Goal: Task Accomplishment & Management: Manage account settings

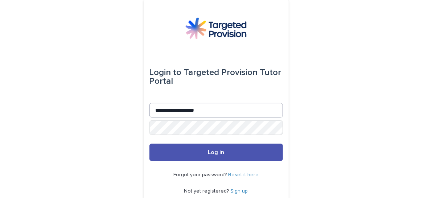
type input "**********"
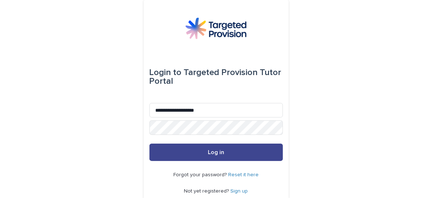
click at [179, 155] on button "Log in" at bounding box center [215, 151] width 133 height 17
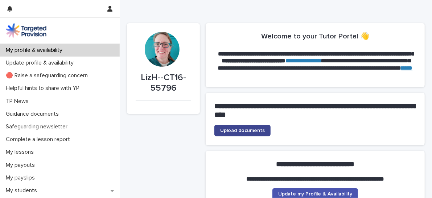
click at [249, 132] on span "Upload documents" at bounding box center [242, 130] width 45 height 5
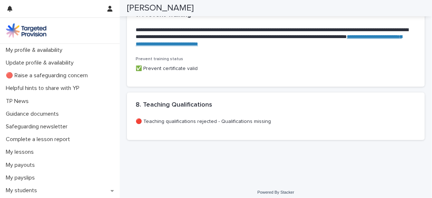
scroll to position [816, 0]
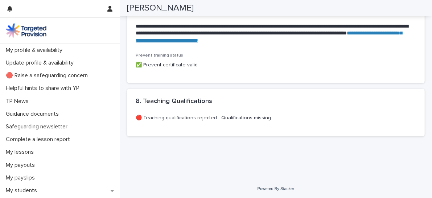
click at [213, 113] on div "🔴 Teaching qualifications rejected - Qualifications missing" at bounding box center [276, 117] width 280 height 9
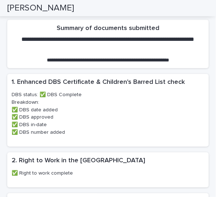
scroll to position [200, 0]
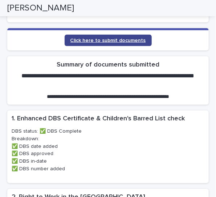
click at [115, 41] on span "Click here to submit documents" at bounding box center [107, 40] width 75 height 5
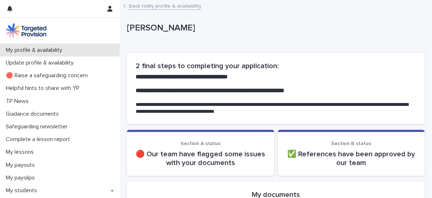
click at [39, 48] on p "My profile & availability" at bounding box center [35, 50] width 65 height 7
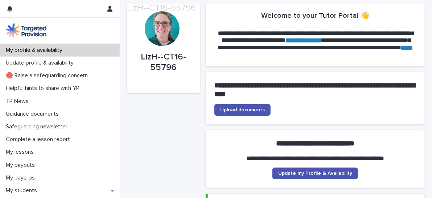
scroll to position [36, 0]
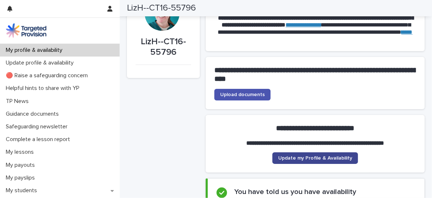
click at [301, 155] on link "Update my Profile & Availability" at bounding box center [315, 158] width 86 height 12
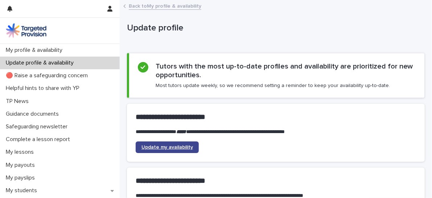
click at [188, 146] on span "Update my availability" at bounding box center [166, 147] width 51 height 5
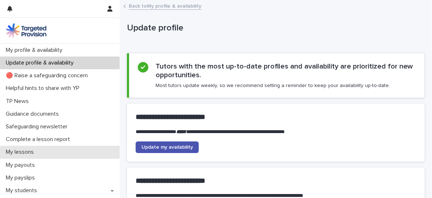
click at [26, 152] on p "My lessons" at bounding box center [21, 152] width 37 height 7
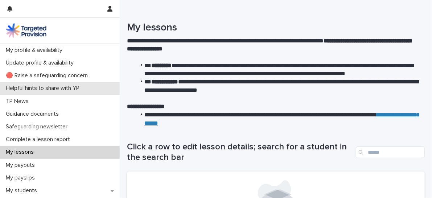
click at [58, 90] on p "Helpful hints to share with YP" at bounding box center [44, 88] width 82 height 7
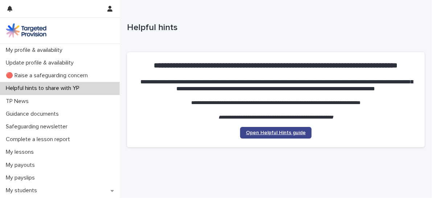
click at [256, 131] on span "Open Helpful Hints guide" at bounding box center [276, 132] width 60 height 5
